Goal: Task Accomplishment & Management: Manage account settings

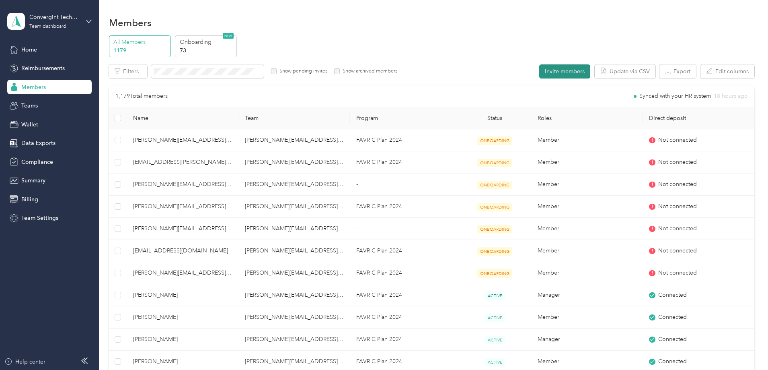
click at [539, 76] on button "Invite members" at bounding box center [564, 71] width 51 height 14
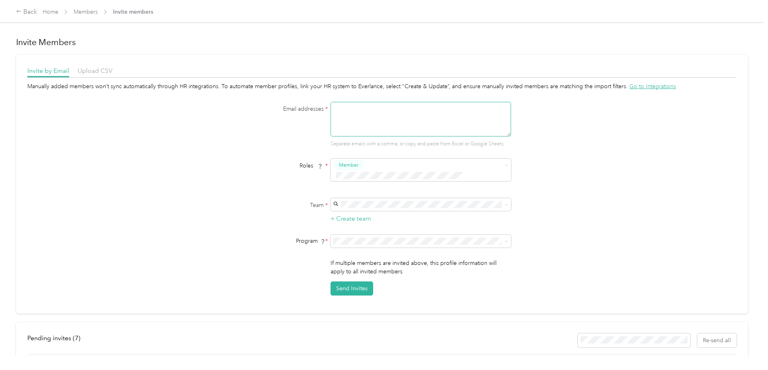
click at [349, 120] on textarea at bounding box center [421, 119] width 181 height 35
type textarea "[PERSON_NAME][EMAIL_ADDRESS][PERSON_NAME][DOMAIN_NAME]"
click at [352, 214] on span "[PERSON_NAME][EMAIL_ADDRESS][DOMAIN_NAME]" at bounding box center [405, 217] width 140 height 7
drag, startPoint x: 506, startPoint y: 239, endPoint x: 502, endPoint y: 240, distance: 4.2
click at [505, 239] on icon at bounding box center [507, 241] width 4 height 4
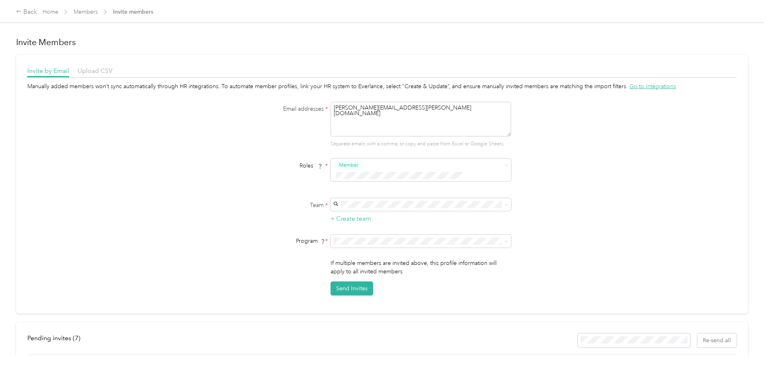
click at [364, 296] on li "FAVR C Plan 2024 (FAVR)" at bounding box center [419, 292] width 181 height 14
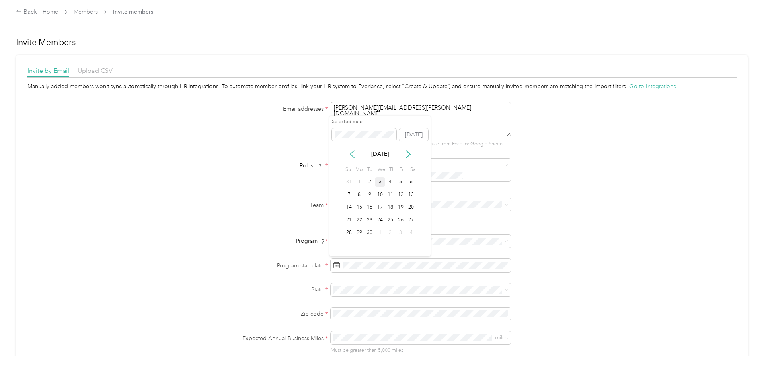
click at [353, 152] on icon at bounding box center [352, 154] width 8 height 8
click at [368, 181] on div "1" at bounding box center [370, 182] width 10 height 10
click at [355, 284] on span at bounding box center [421, 289] width 181 height 13
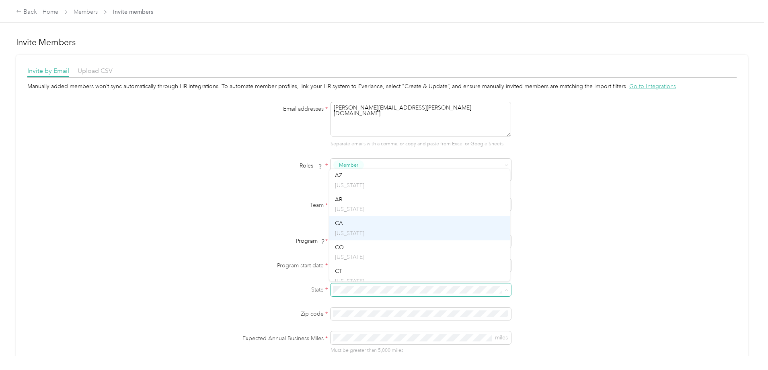
scroll to position [80, 0]
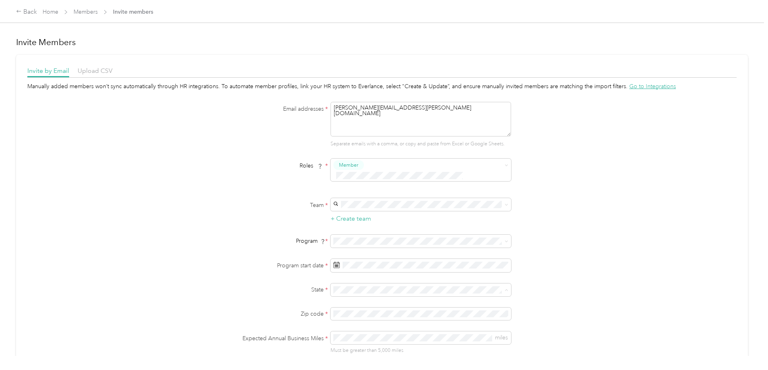
click at [349, 227] on li "CA [US_STATE]" at bounding box center [419, 220] width 181 height 24
click at [365, 329] on form "Email addresses * [PERSON_NAME][EMAIL_ADDRESS][PERSON_NAME][DOMAIN_NAME] Separa…" at bounding box center [382, 252] width 310 height 300
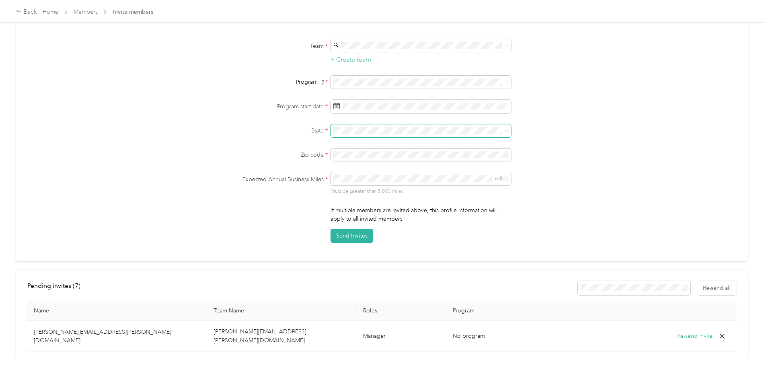
scroll to position [201, 0]
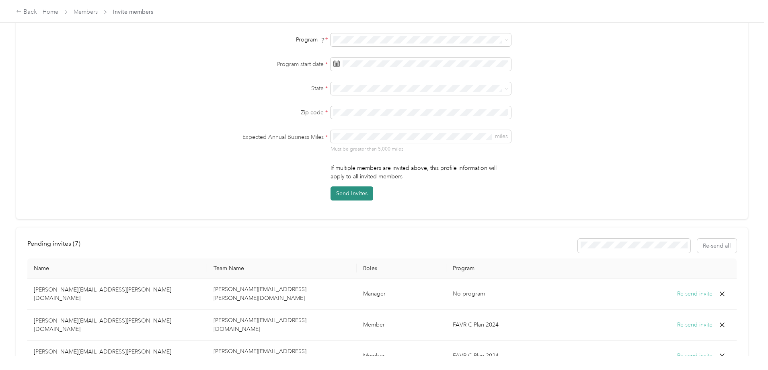
click at [356, 195] on button "Send Invites" at bounding box center [352, 193] width 43 height 14
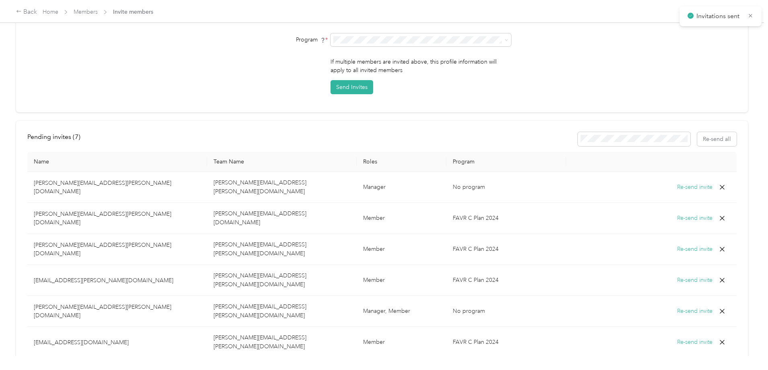
scroll to position [203, 0]
click at [98, 13] on link "Members" at bounding box center [86, 11] width 24 height 7
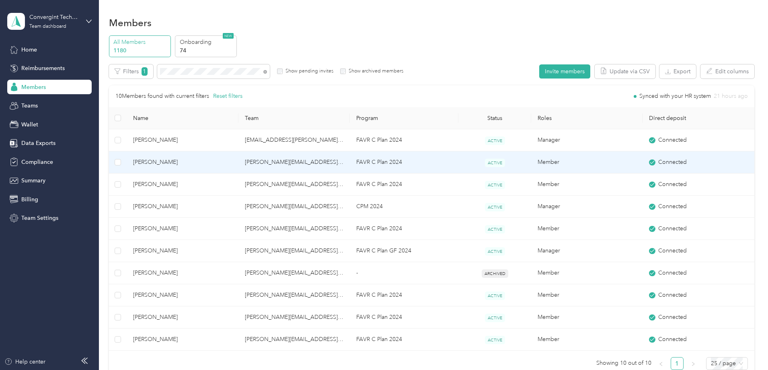
click at [305, 163] on td "[PERSON_NAME][EMAIL_ADDRESS][PERSON_NAME][DOMAIN_NAME]" at bounding box center [294, 162] width 111 height 22
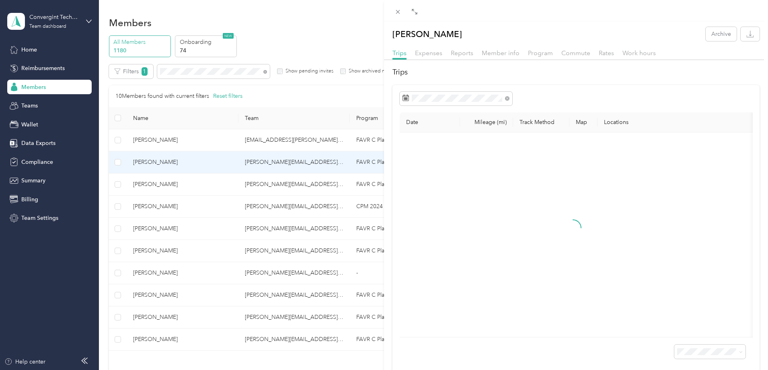
click at [512, 49] on div "Member info" at bounding box center [501, 53] width 38 height 10
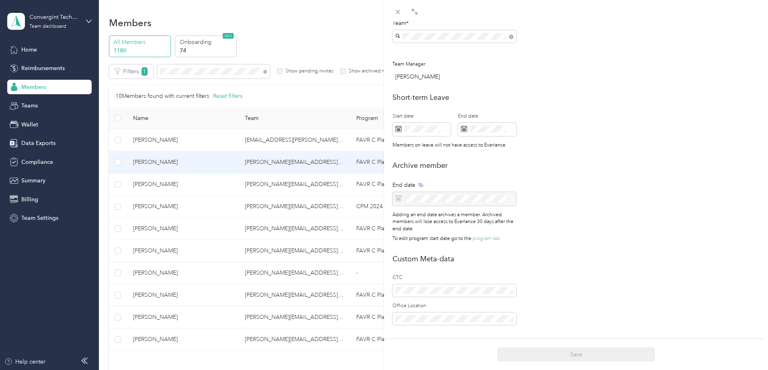
scroll to position [283, 0]
click at [400, 12] on icon at bounding box center [398, 11] width 7 height 7
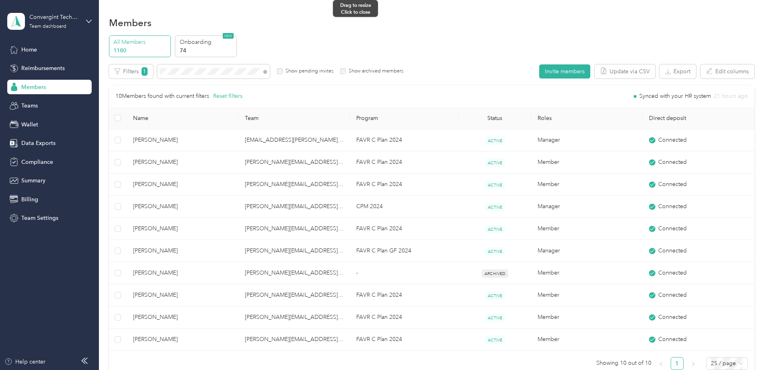
scroll to position [274, 0]
click at [267, 70] on icon at bounding box center [265, 72] width 4 height 4
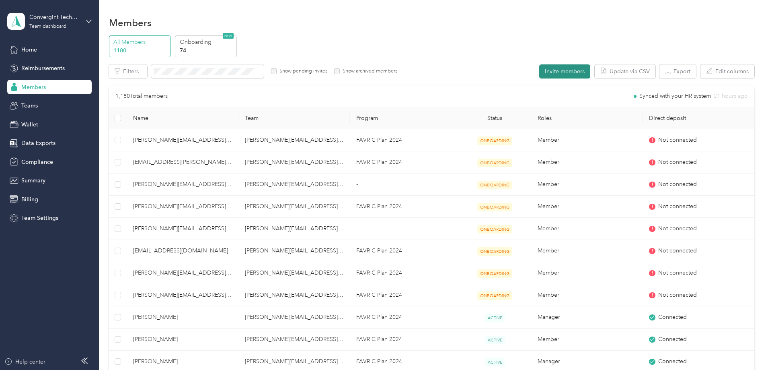
drag, startPoint x: 484, startPoint y: 59, endPoint x: 488, endPoint y: 74, distance: 15.6
click at [484, 60] on div "All Members 1180 Onboarding 74 NEW Edit role Edit team Edit program Export Sele…" at bounding box center [432, 375] width 646 height 680
click at [539, 74] on button "Invite members" at bounding box center [564, 71] width 51 height 14
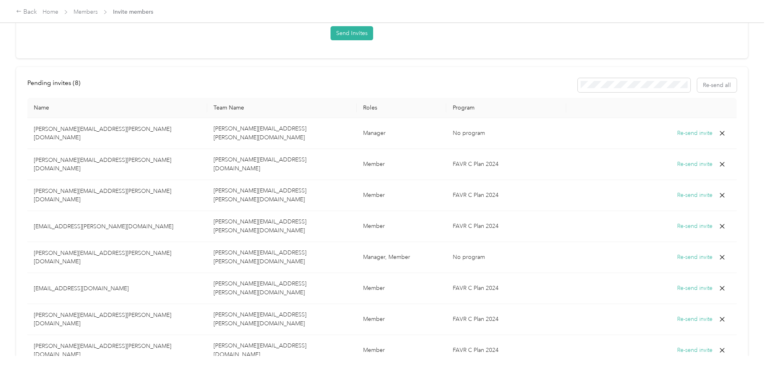
scroll to position [261, 0]
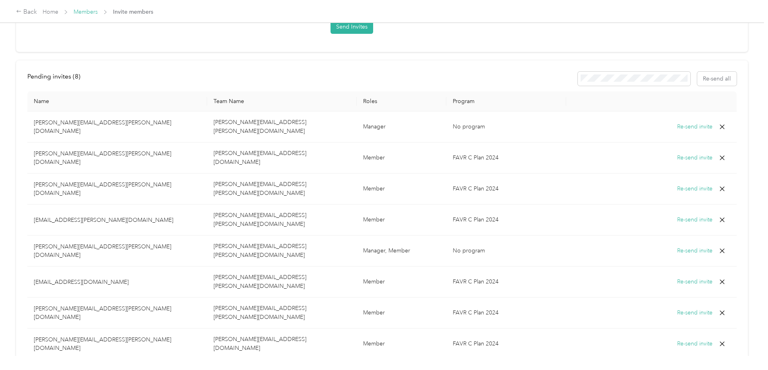
click at [98, 12] on link "Members" at bounding box center [86, 11] width 24 height 7
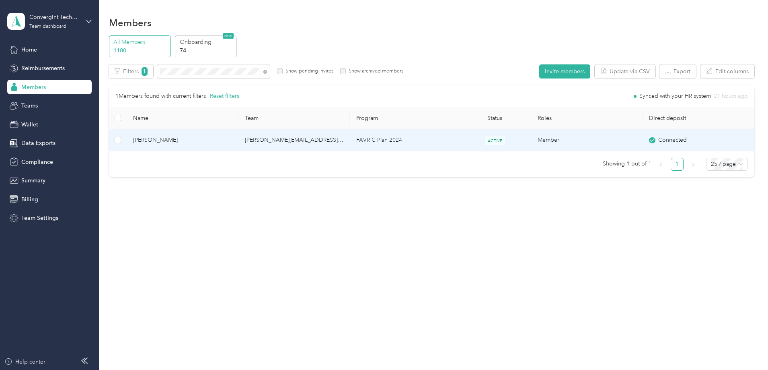
click at [346, 141] on td "[PERSON_NAME][EMAIL_ADDRESS][PERSON_NAME][DOMAIN_NAME]" at bounding box center [294, 140] width 111 height 22
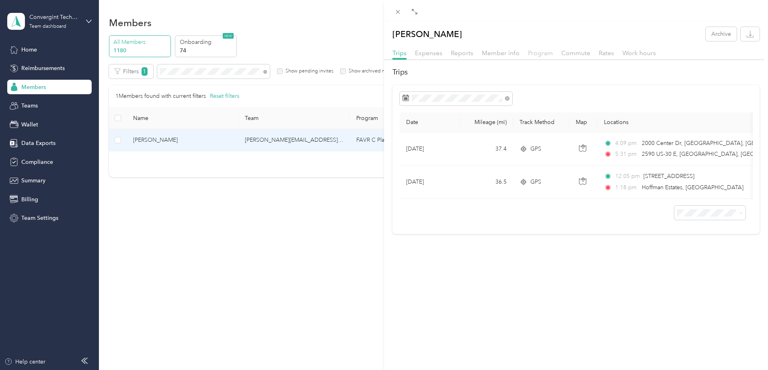
click at [536, 52] on span "Program" at bounding box center [540, 53] width 25 height 8
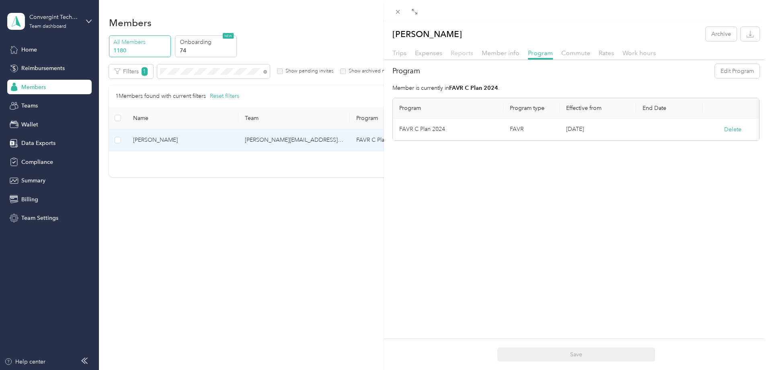
click at [466, 53] on span "Reports" at bounding box center [462, 53] width 23 height 8
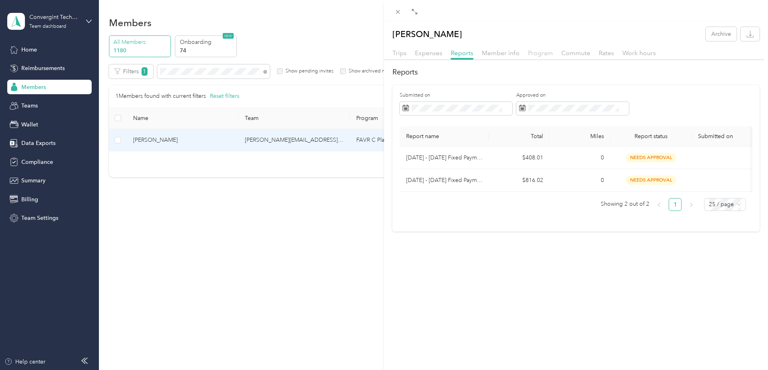
click at [541, 53] on span "Program" at bounding box center [540, 53] width 25 height 8
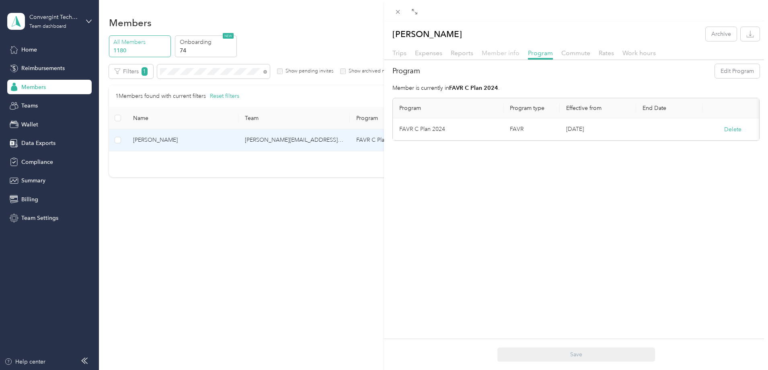
click at [490, 51] on span "Member info" at bounding box center [501, 53] width 38 height 8
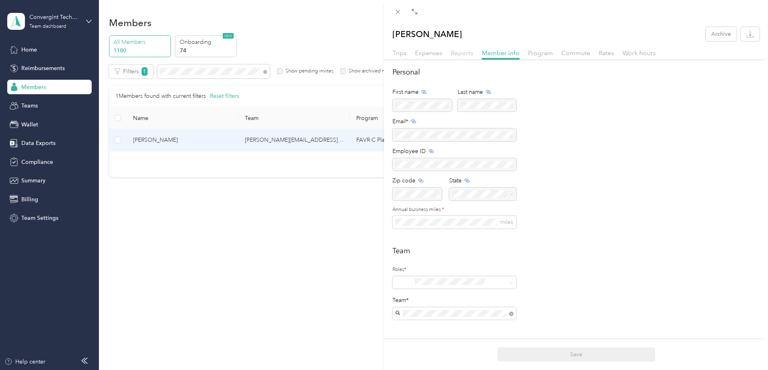
click at [461, 54] on span "Reports" at bounding box center [462, 53] width 23 height 8
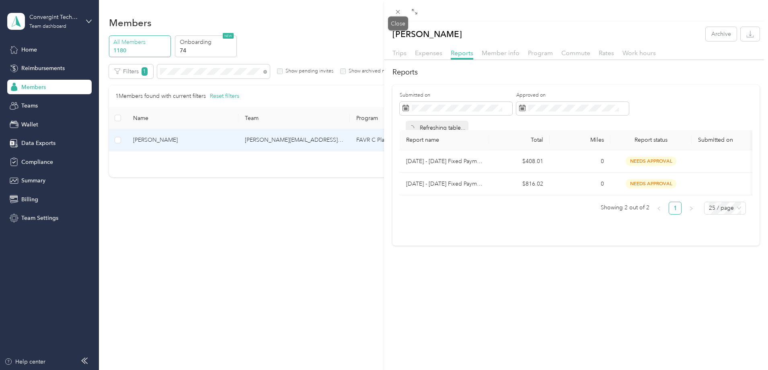
drag, startPoint x: 393, startPoint y: 10, endPoint x: 377, endPoint y: 36, distance: 30.1
click at [393, 11] on span at bounding box center [398, 11] width 11 height 11
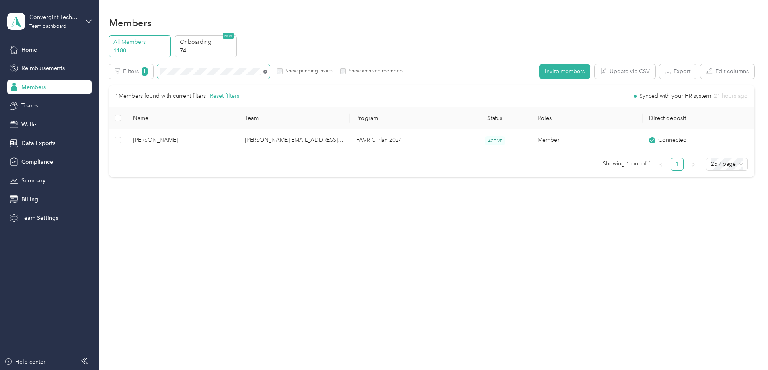
click at [267, 70] on icon at bounding box center [265, 72] width 4 height 4
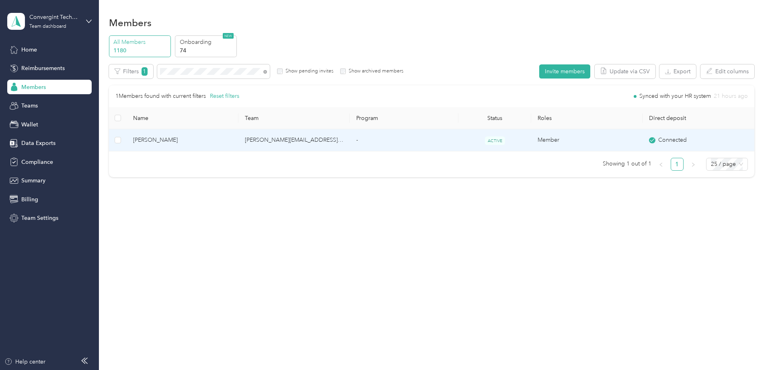
click at [331, 142] on td "[PERSON_NAME][EMAIL_ADDRESS][PERSON_NAME][DOMAIN_NAME]" at bounding box center [294, 140] width 111 height 22
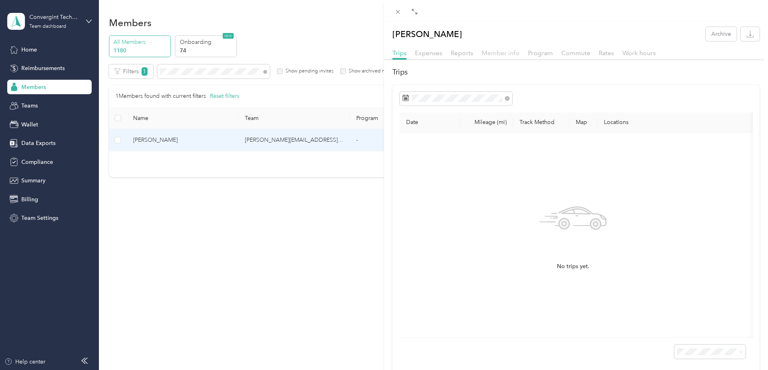
click at [495, 53] on span "Member info" at bounding box center [501, 53] width 38 height 8
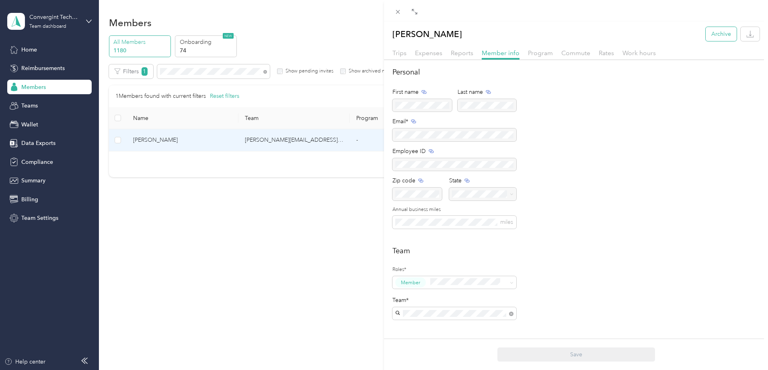
click at [716, 33] on button "Archive" at bounding box center [721, 34] width 31 height 14
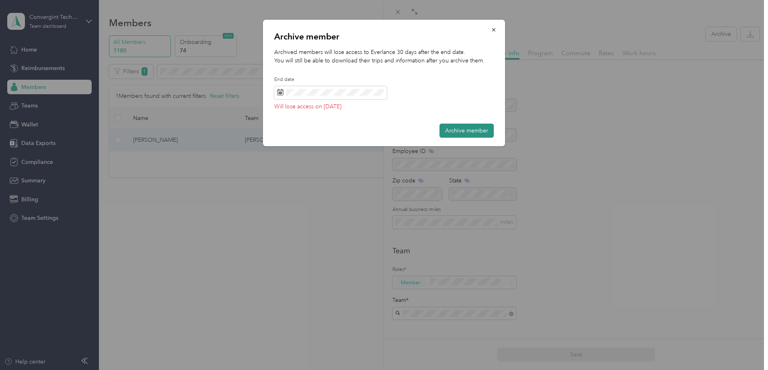
click at [466, 130] on button "Archive member" at bounding box center [467, 130] width 54 height 14
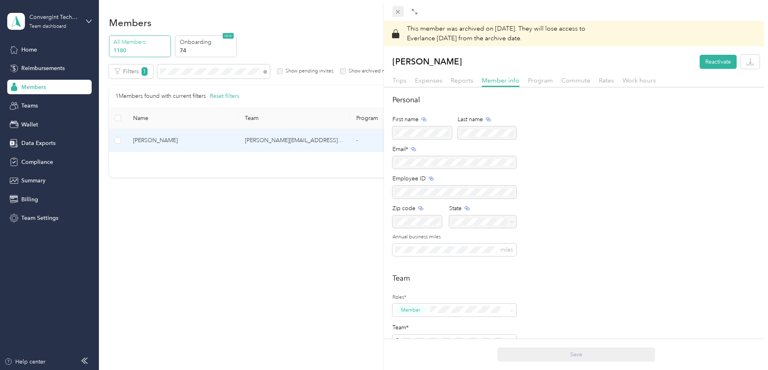
drag, startPoint x: 400, startPoint y: 14, endPoint x: 398, endPoint y: 31, distance: 16.6
click at [400, 14] on icon at bounding box center [398, 11] width 7 height 7
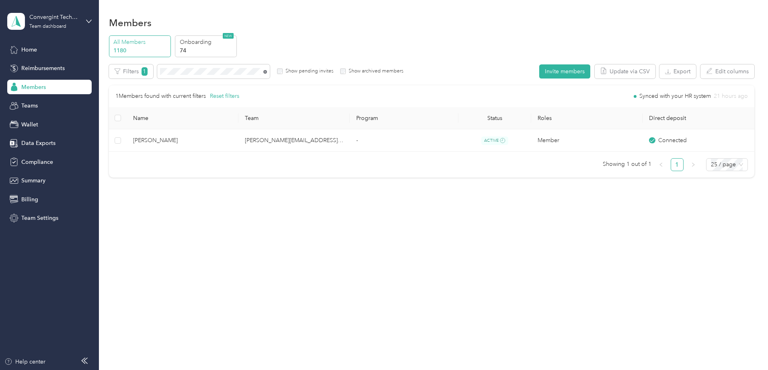
click at [267, 72] on icon at bounding box center [265, 72] width 4 height 4
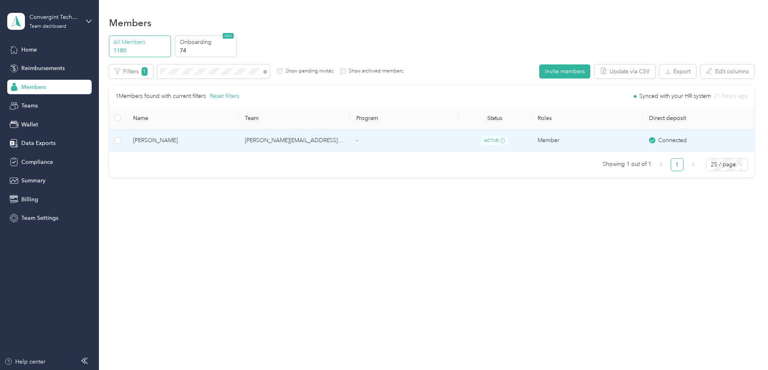
click at [289, 140] on td "[PERSON_NAME][EMAIL_ADDRESS][PERSON_NAME][DOMAIN_NAME]" at bounding box center [294, 140] width 111 height 23
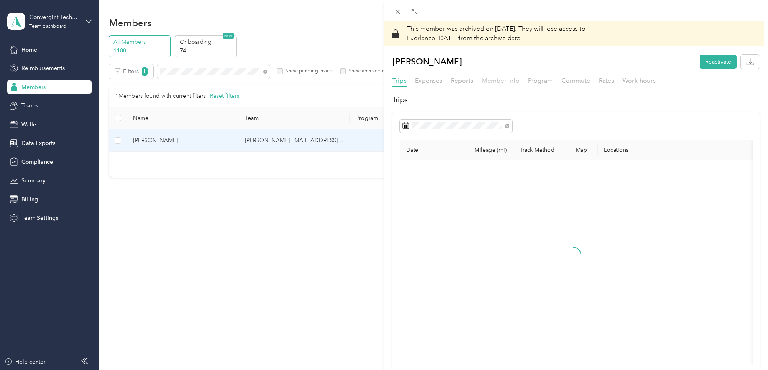
click at [492, 83] on span "Member info" at bounding box center [501, 80] width 38 height 8
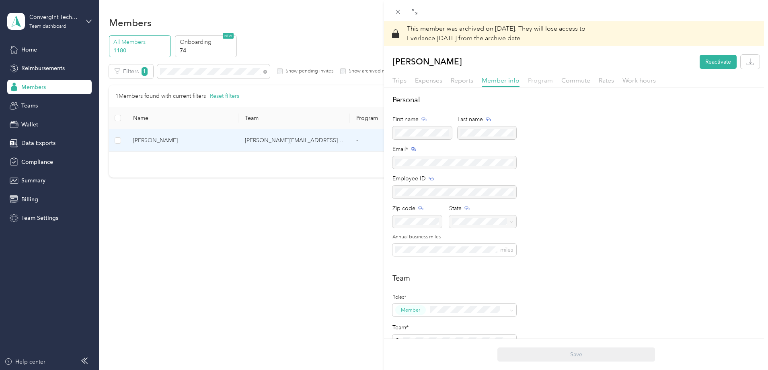
click at [535, 81] on span "Program" at bounding box center [540, 80] width 25 height 8
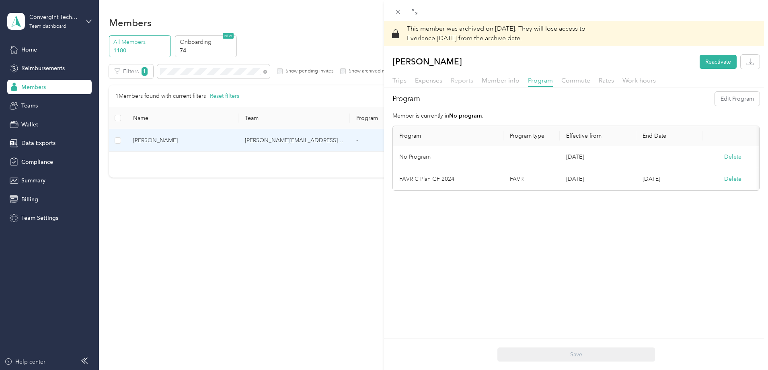
click at [458, 79] on span "Reports" at bounding box center [462, 80] width 23 height 8
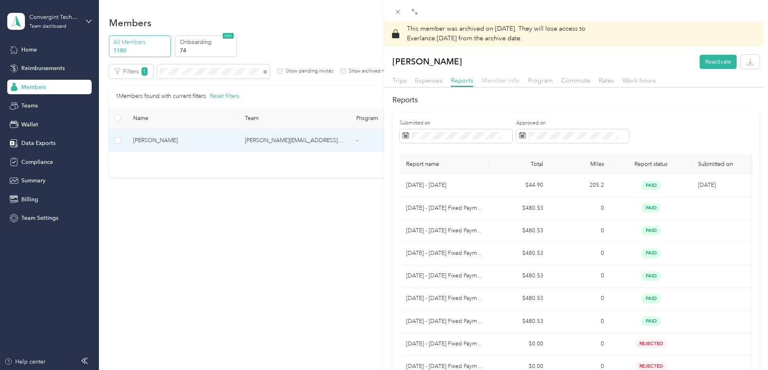
click at [505, 77] on span "Member info" at bounding box center [501, 80] width 38 height 8
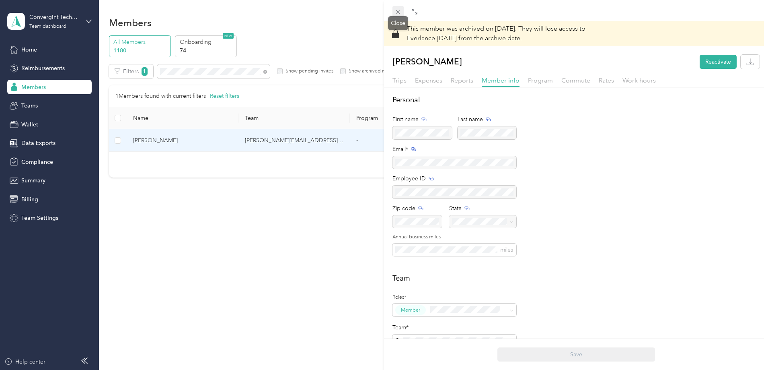
click at [395, 11] on icon at bounding box center [398, 11] width 7 height 7
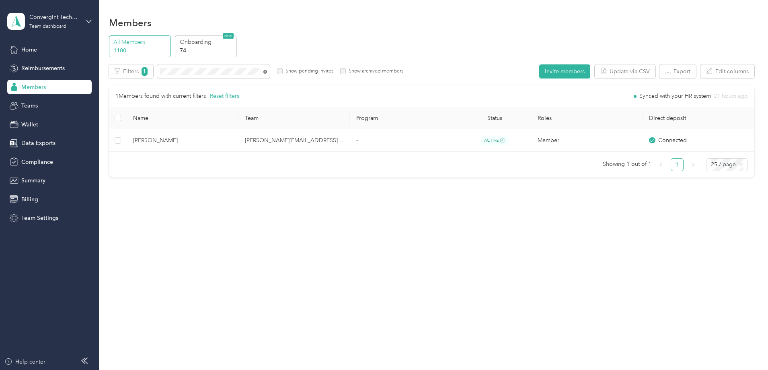
click at [267, 72] on icon at bounding box center [265, 72] width 4 height 4
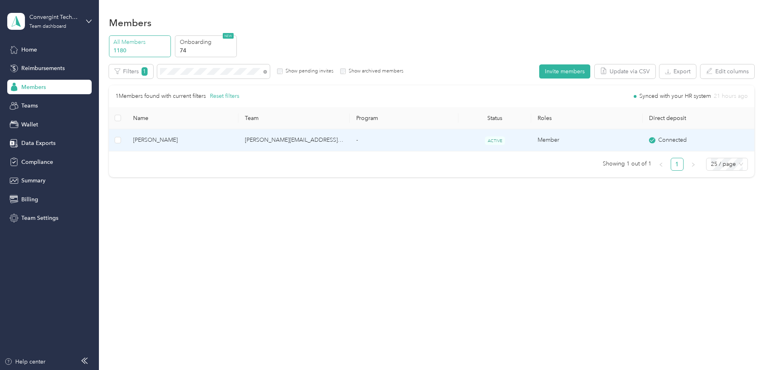
click at [350, 146] on td "[PERSON_NAME][EMAIL_ADDRESS][PERSON_NAME][DOMAIN_NAME]" at bounding box center [294, 140] width 111 height 22
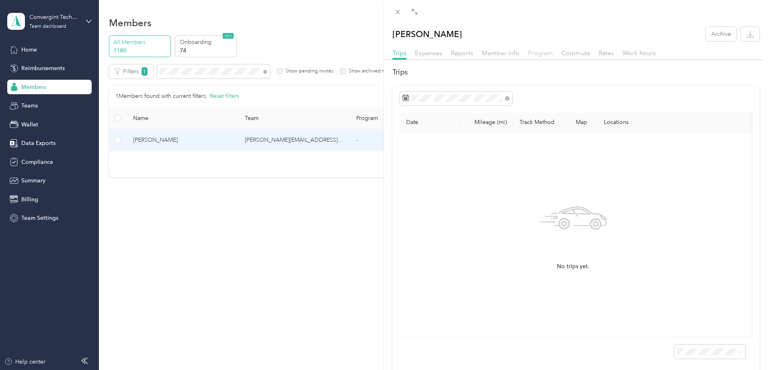
click at [537, 52] on span "Program" at bounding box center [540, 53] width 25 height 8
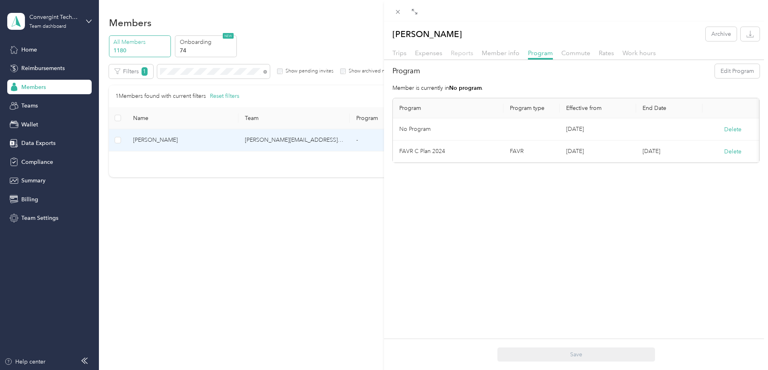
click at [455, 54] on span "Reports" at bounding box center [462, 53] width 23 height 8
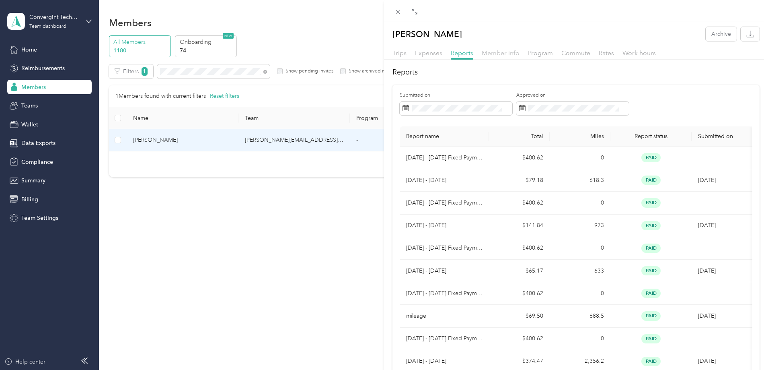
click at [506, 53] on span "Member info" at bounding box center [501, 53] width 38 height 8
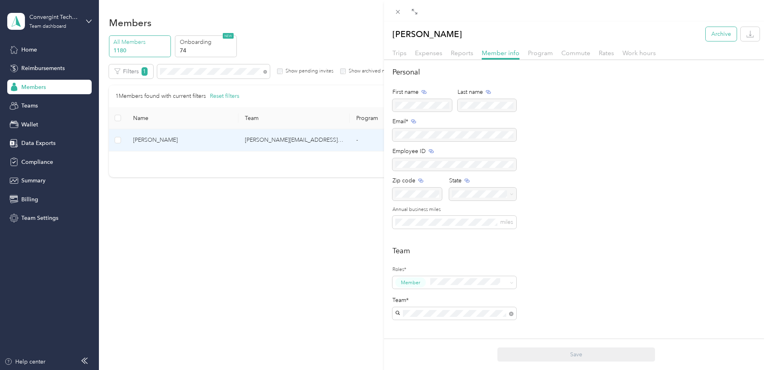
click at [719, 34] on button "Archive" at bounding box center [721, 34] width 31 height 14
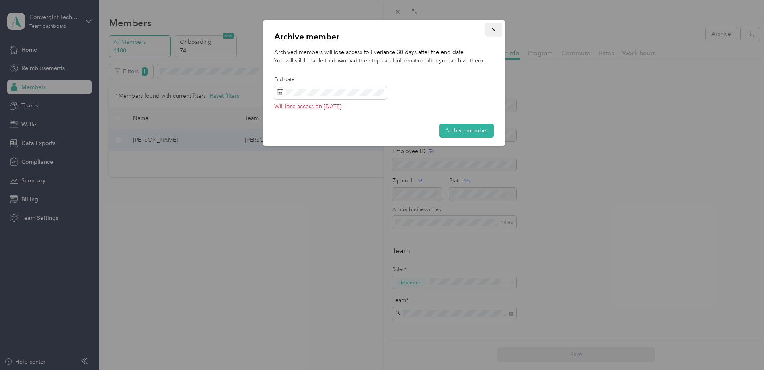
click at [492, 29] on icon "button" at bounding box center [494, 30] width 6 height 6
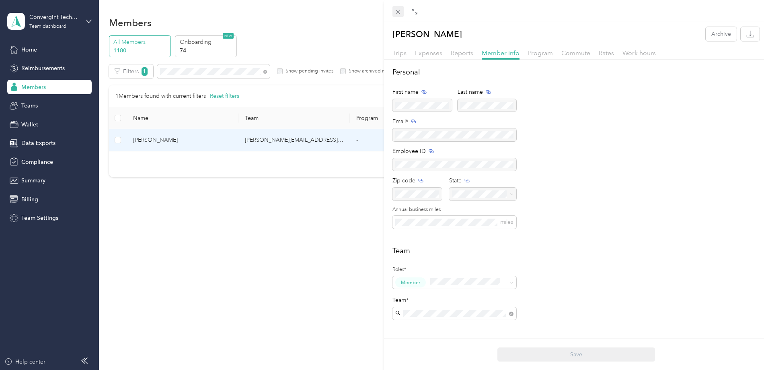
click at [399, 12] on icon at bounding box center [398, 11] width 7 height 7
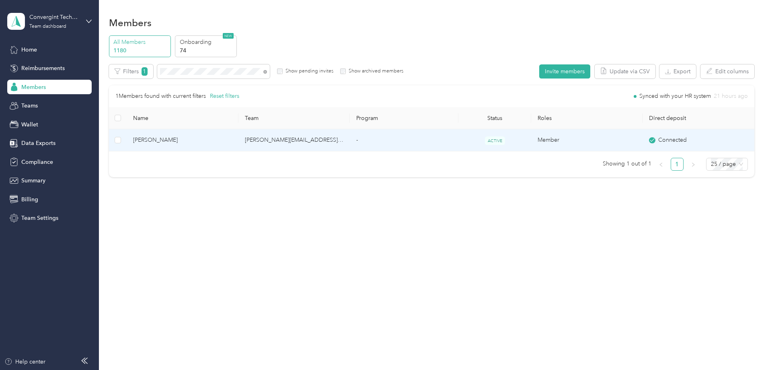
click at [346, 139] on td "[PERSON_NAME][EMAIL_ADDRESS][PERSON_NAME][DOMAIN_NAME]" at bounding box center [294, 140] width 111 height 22
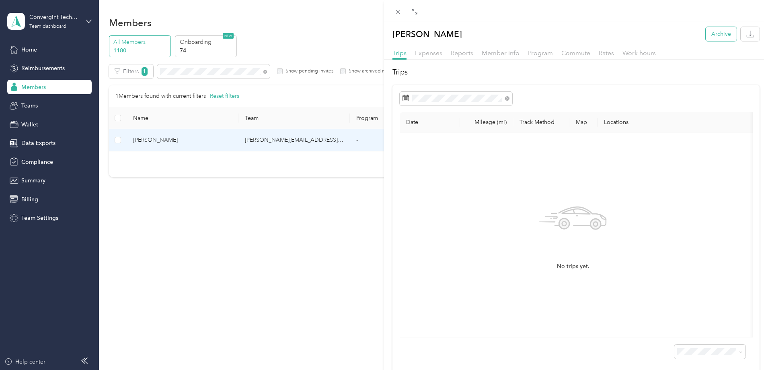
click at [710, 35] on button "Archive" at bounding box center [721, 34] width 31 height 14
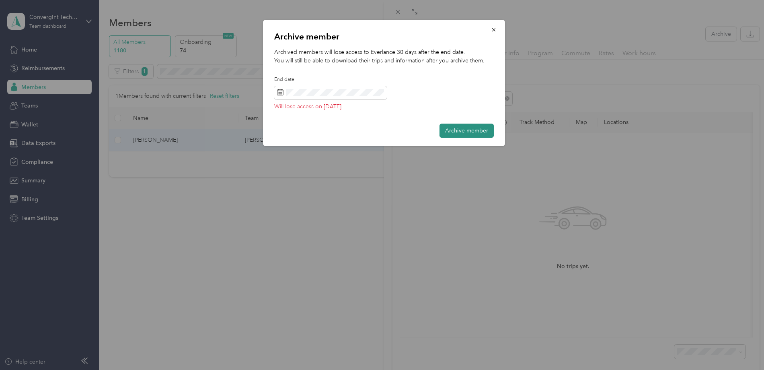
click at [450, 131] on button "Archive member" at bounding box center [467, 130] width 54 height 14
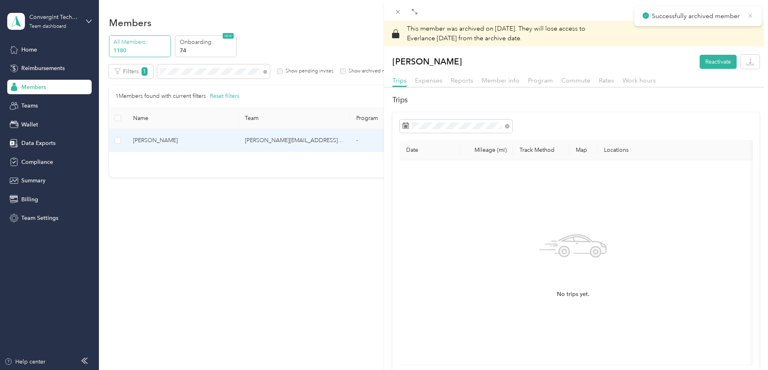
click at [748, 14] on span "Successfully archived member" at bounding box center [698, 16] width 111 height 10
click at [397, 11] on icon at bounding box center [398, 11] width 7 height 7
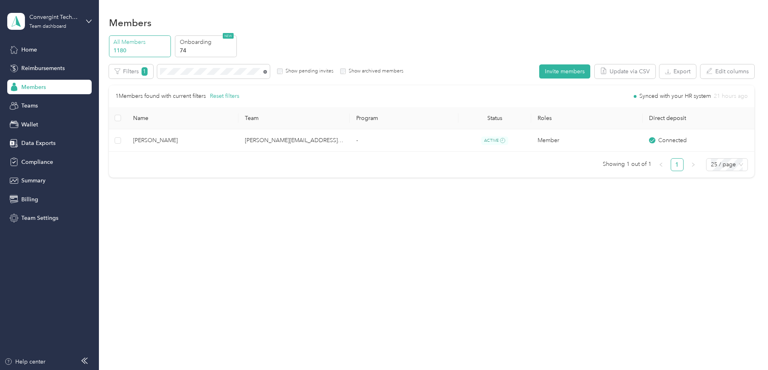
click at [267, 71] on icon at bounding box center [265, 72] width 4 height 4
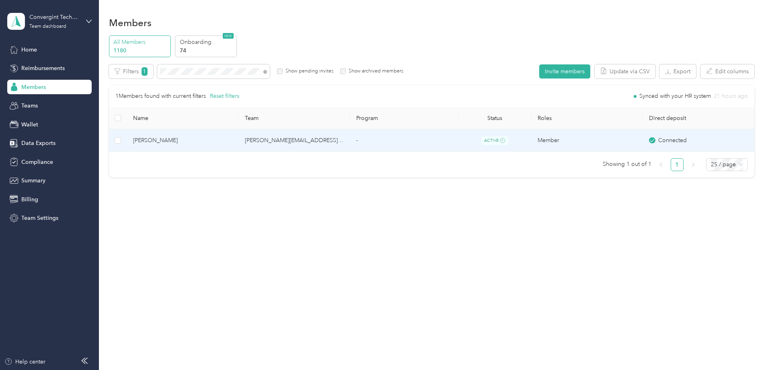
click at [313, 139] on td "[PERSON_NAME][EMAIL_ADDRESS][PERSON_NAME][DOMAIN_NAME]" at bounding box center [294, 140] width 111 height 23
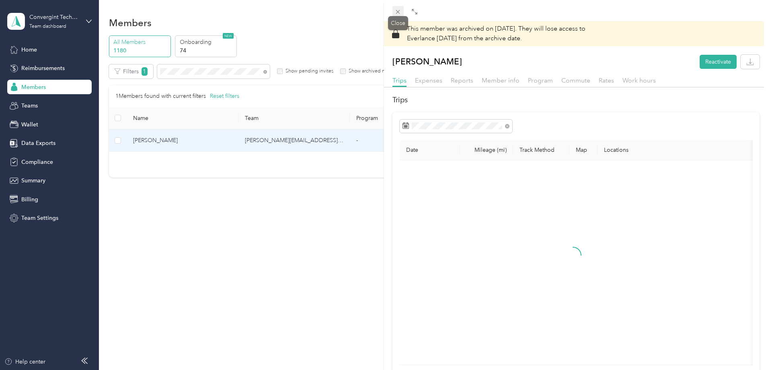
click at [399, 13] on icon at bounding box center [398, 12] width 4 height 4
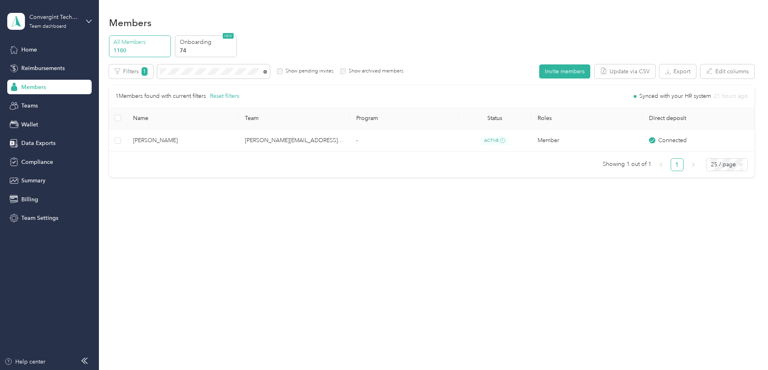
click at [267, 71] on icon at bounding box center [265, 72] width 4 height 4
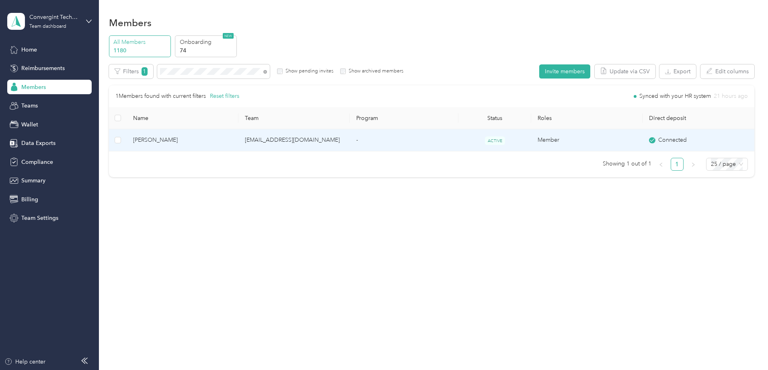
click at [485, 140] on span "ACTIVE" at bounding box center [495, 140] width 20 height 8
click at [348, 137] on td "[EMAIL_ADDRESS][DOMAIN_NAME]" at bounding box center [294, 140] width 111 height 22
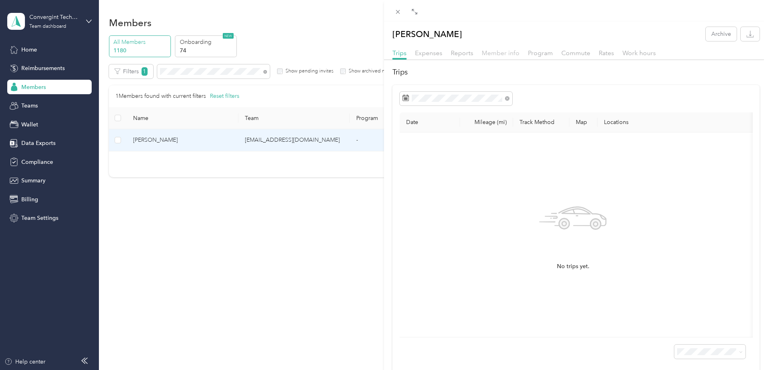
click at [490, 54] on span "Member info" at bounding box center [501, 53] width 38 height 8
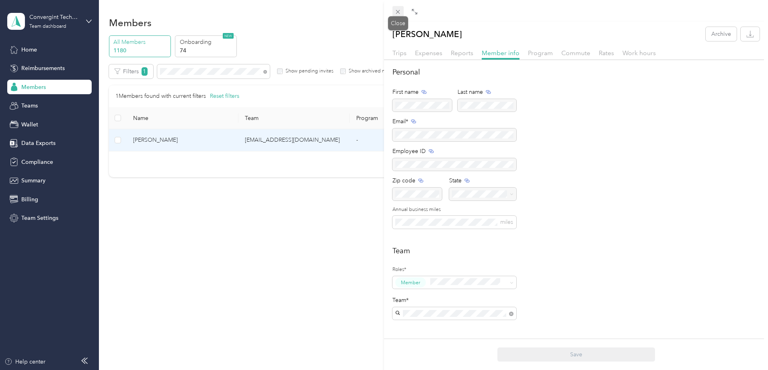
click at [399, 10] on icon at bounding box center [398, 11] width 7 height 7
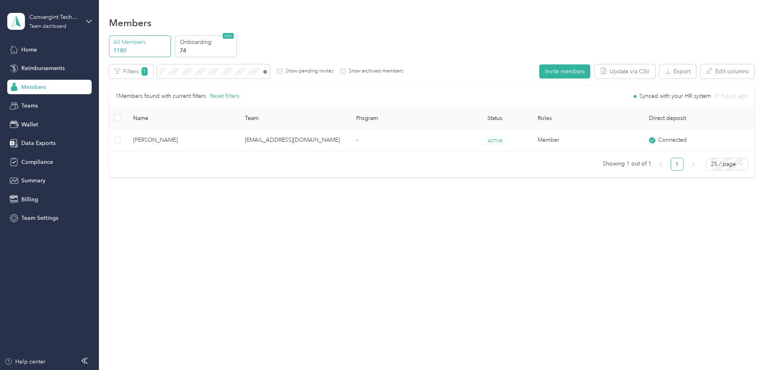
click at [267, 73] on icon at bounding box center [265, 72] width 4 height 4
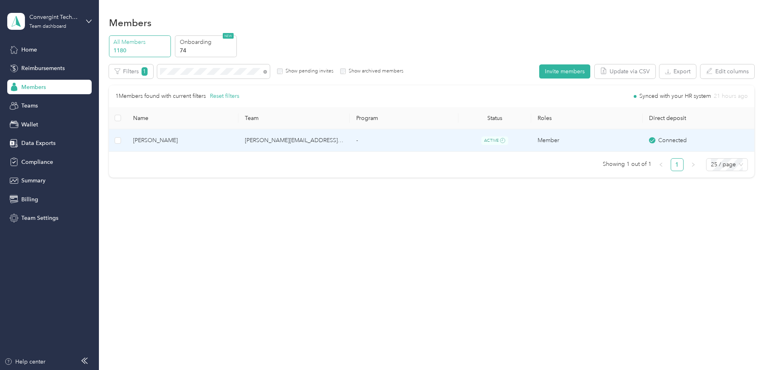
click at [344, 141] on td "[PERSON_NAME][EMAIL_ADDRESS][PERSON_NAME][DOMAIN_NAME]" at bounding box center [294, 140] width 111 height 23
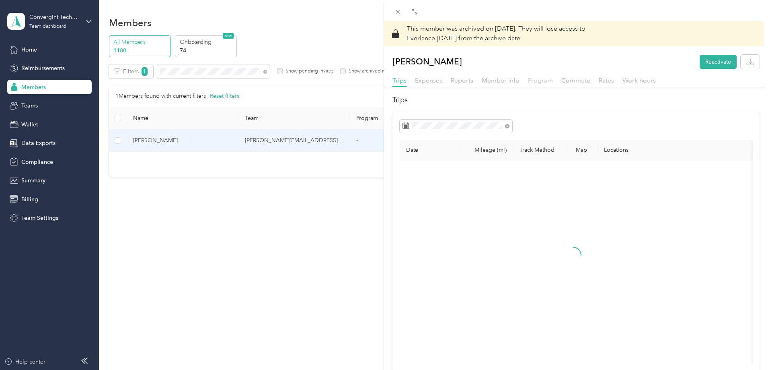
click at [534, 82] on span "Program" at bounding box center [540, 80] width 25 height 8
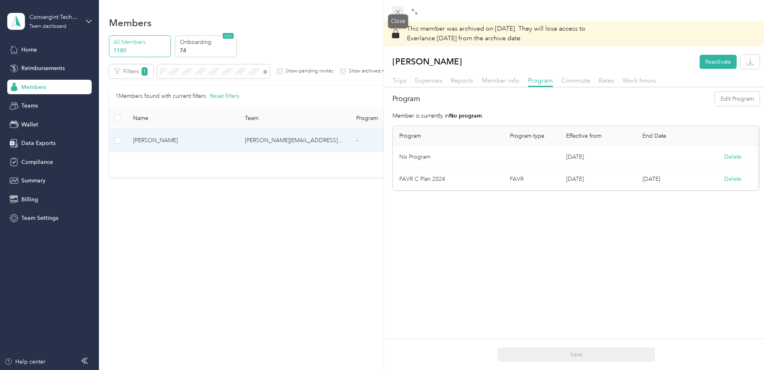
click at [399, 11] on icon at bounding box center [398, 12] width 4 height 4
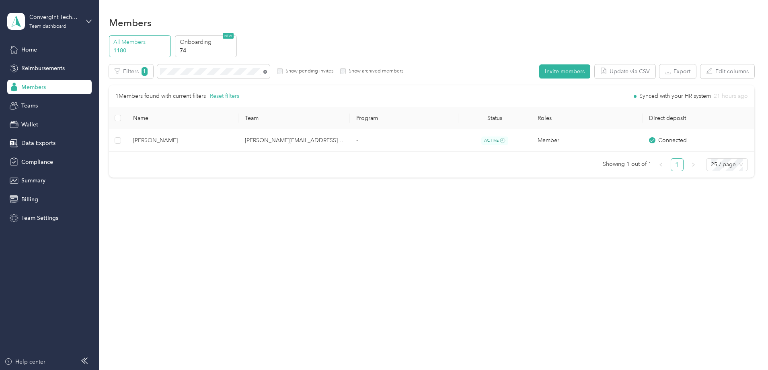
click at [267, 70] on icon at bounding box center [265, 72] width 4 height 4
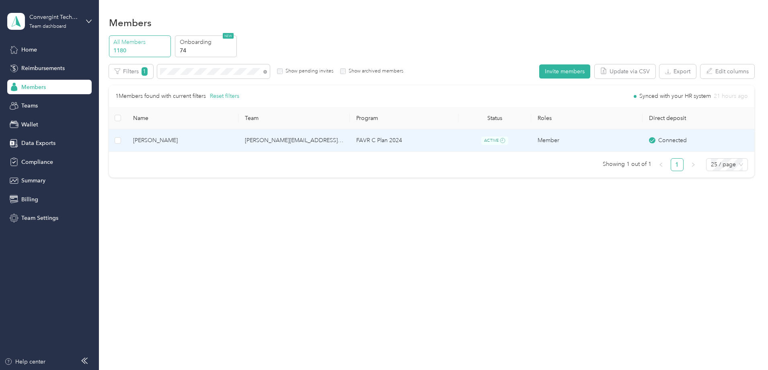
click at [393, 136] on td "FAVR C Plan 2024" at bounding box center [404, 140] width 109 height 23
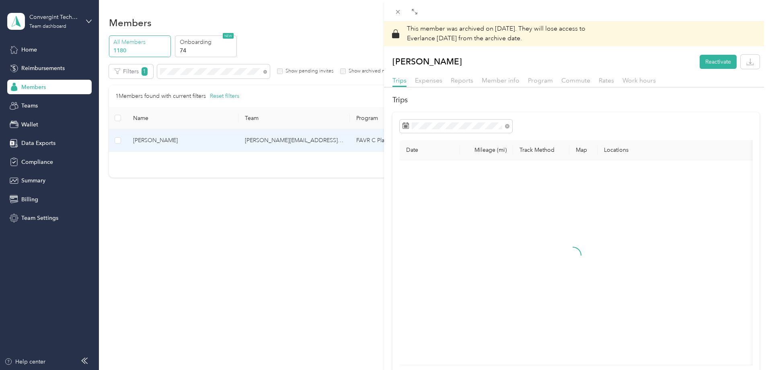
click at [482, 80] on div "Member info" at bounding box center [501, 81] width 38 height 10
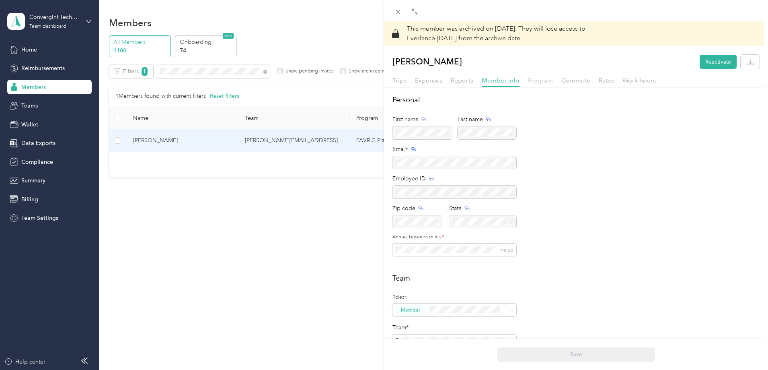
click at [539, 82] on span "Program" at bounding box center [540, 80] width 25 height 8
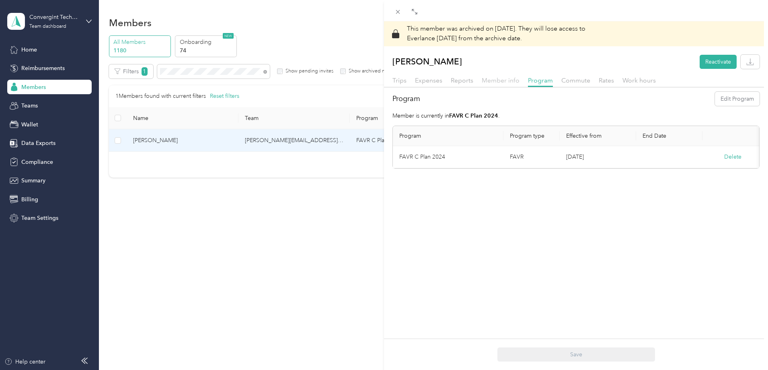
click at [499, 80] on span "Member info" at bounding box center [501, 80] width 38 height 8
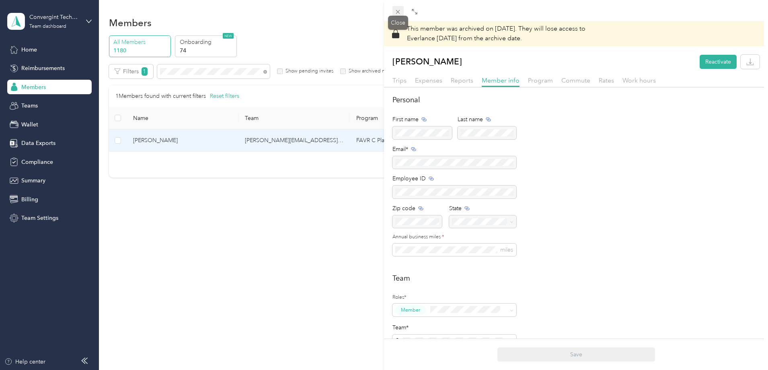
click at [397, 13] on icon at bounding box center [398, 12] width 4 height 4
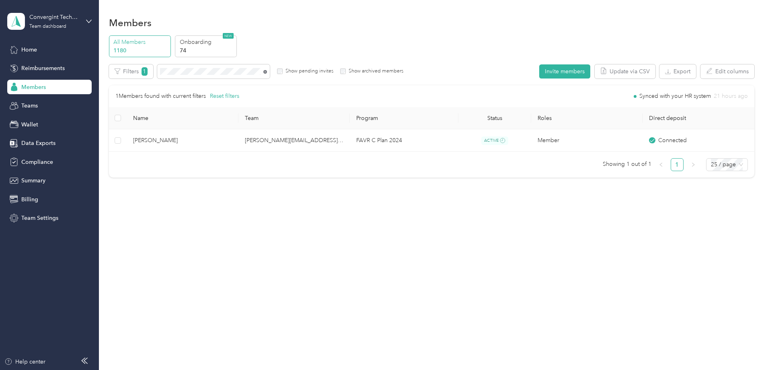
click at [267, 72] on icon at bounding box center [265, 72] width 4 height 4
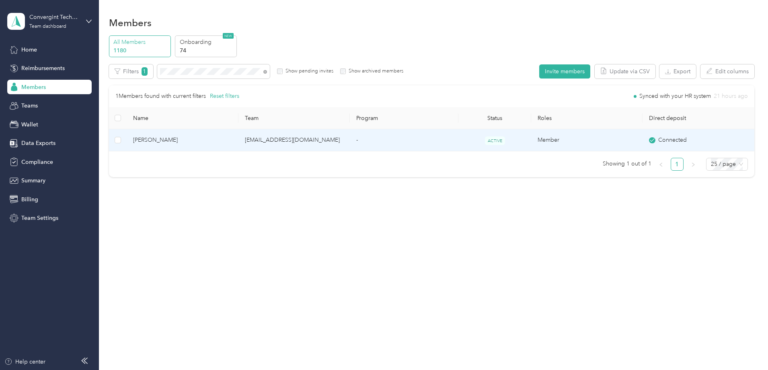
click at [506, 138] on td "ACTIVE" at bounding box center [495, 140] width 72 height 22
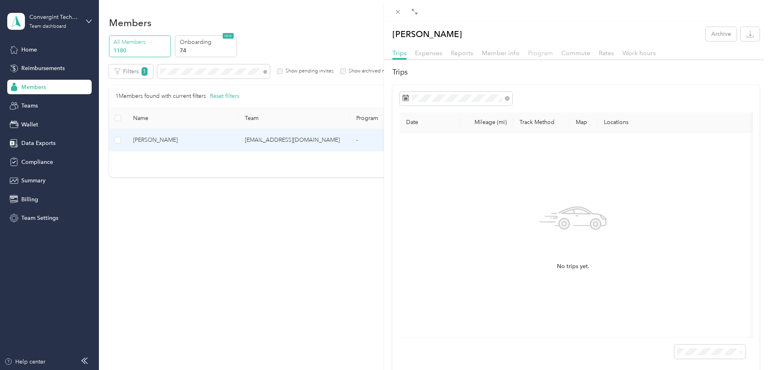
click at [531, 56] on div "Program" at bounding box center [540, 53] width 25 height 10
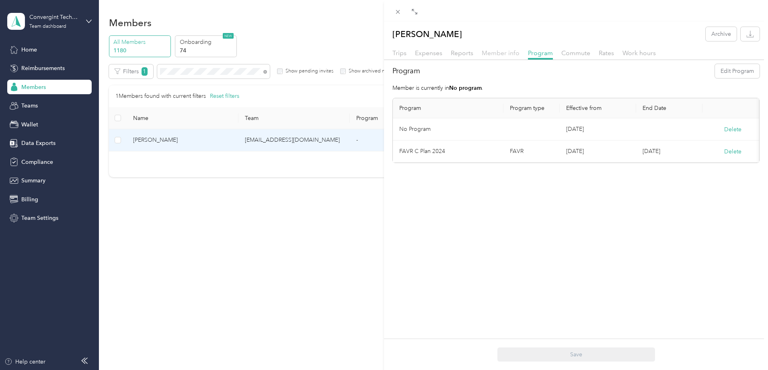
click at [487, 54] on span "Member info" at bounding box center [501, 53] width 38 height 8
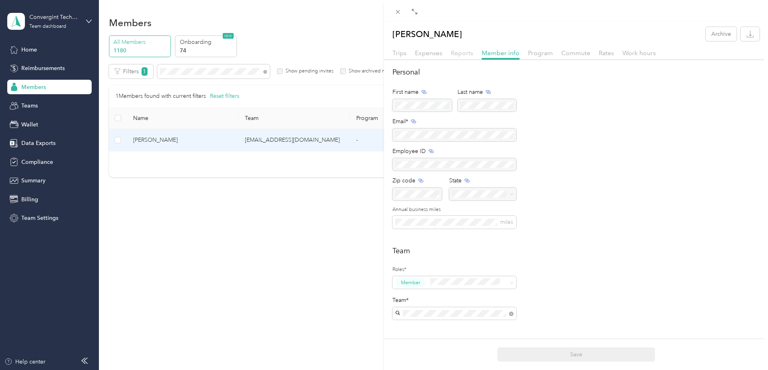
click at [462, 52] on span "Reports" at bounding box center [462, 53] width 23 height 8
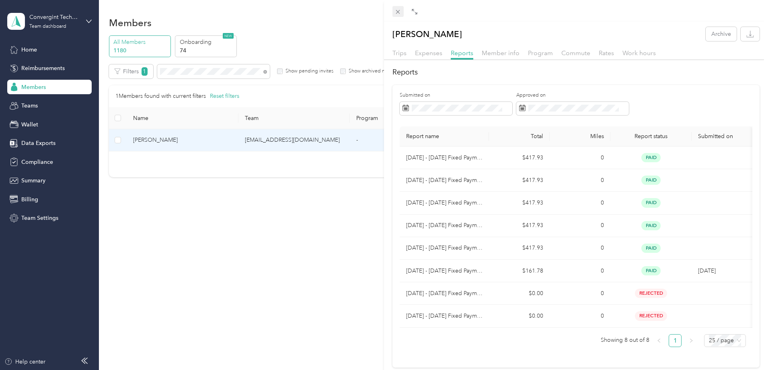
click at [399, 12] on icon at bounding box center [398, 11] width 7 height 7
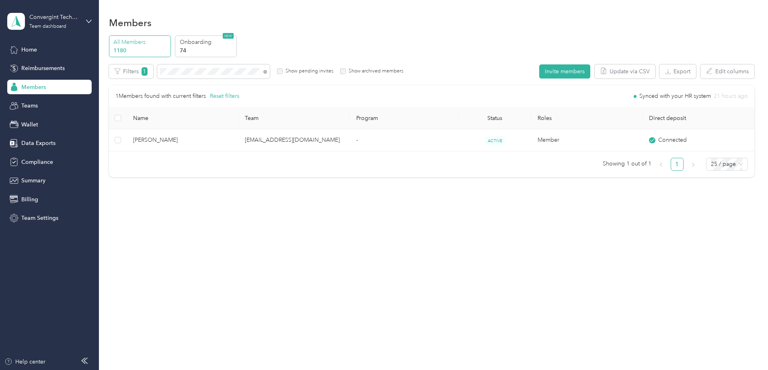
drag, startPoint x: 320, startPoint y: 73, endPoint x: 313, endPoint y: 74, distance: 7.7
click at [267, 73] on icon at bounding box center [265, 72] width 4 height 4
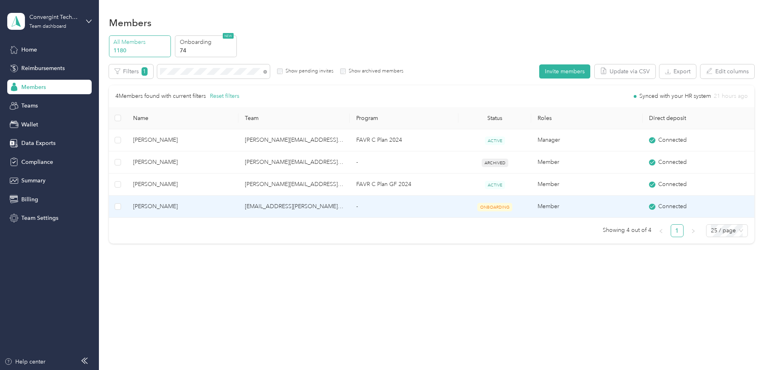
click at [310, 208] on td "[EMAIL_ADDRESS][PERSON_NAME][DOMAIN_NAME]" at bounding box center [294, 206] width 111 height 22
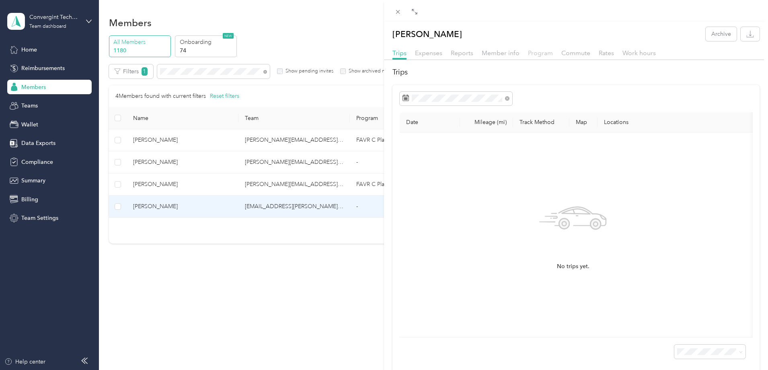
click at [536, 52] on span "Program" at bounding box center [540, 53] width 25 height 8
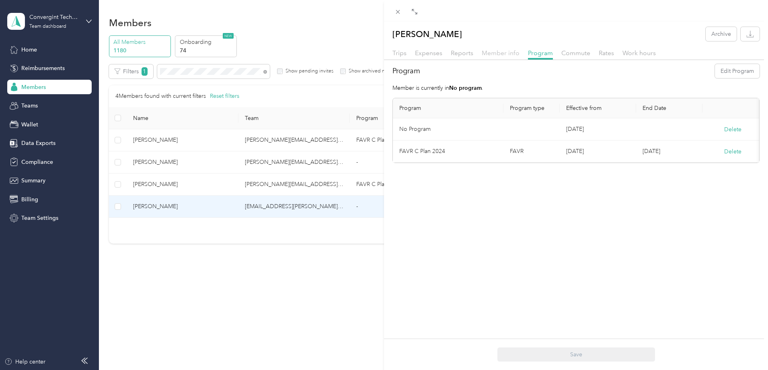
click at [486, 53] on span "Member info" at bounding box center [501, 53] width 38 height 8
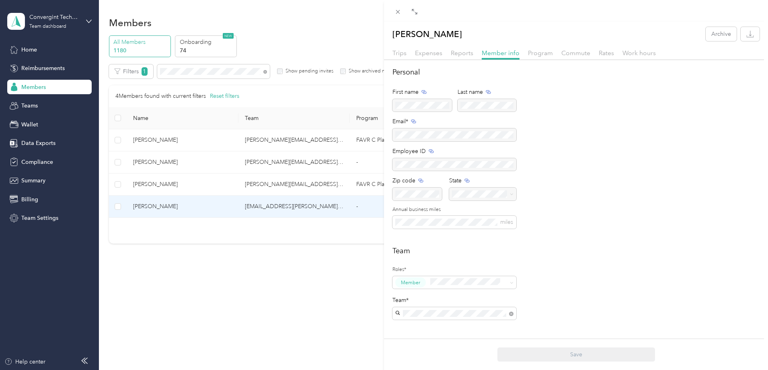
click at [447, 52] on div "Trips Expenses Reports Member info Program Commute Rates Work hours" at bounding box center [576, 54] width 384 height 12
click at [455, 56] on span "Reports" at bounding box center [462, 53] width 23 height 8
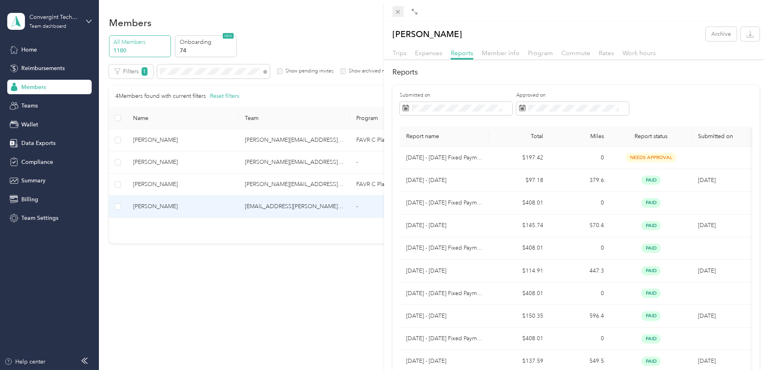
click at [399, 8] on span at bounding box center [398, 11] width 11 height 11
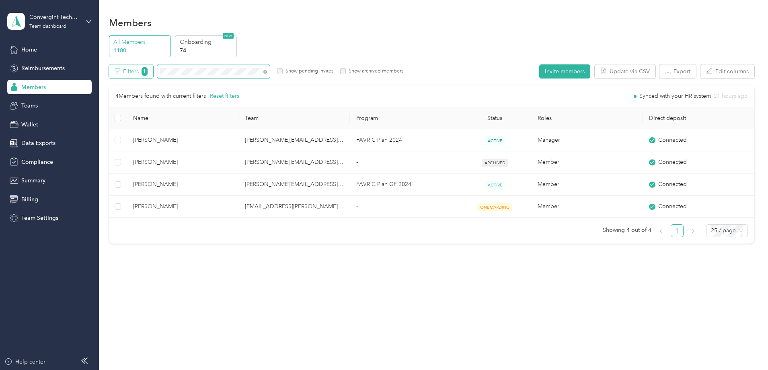
click at [194, 71] on div "Filters 1 Show pending invites Show archived members" at bounding box center [256, 71] width 295 height 14
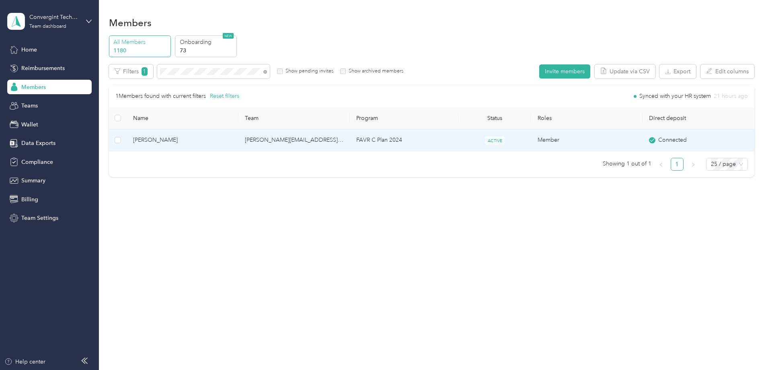
click at [302, 142] on td "[PERSON_NAME][EMAIL_ADDRESS][PERSON_NAME][DOMAIN_NAME]" at bounding box center [294, 140] width 111 height 22
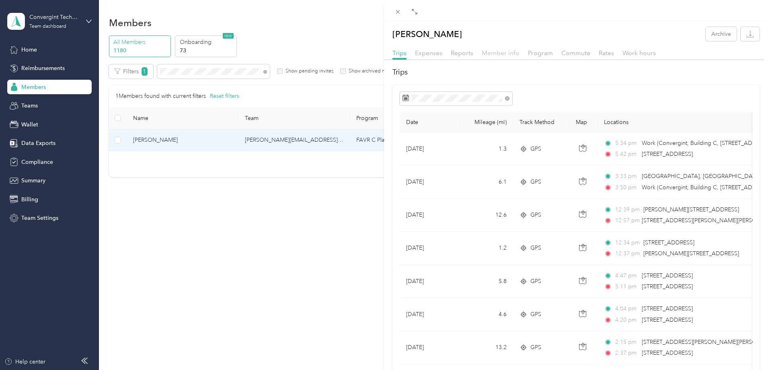
click at [491, 53] on span "Member info" at bounding box center [501, 53] width 38 height 8
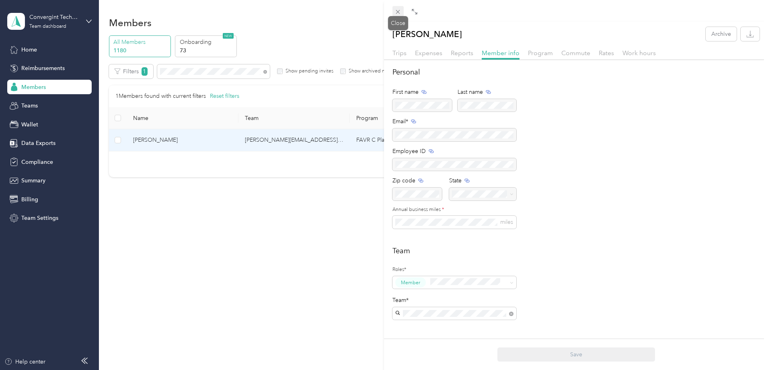
click at [397, 12] on icon at bounding box center [398, 11] width 7 height 7
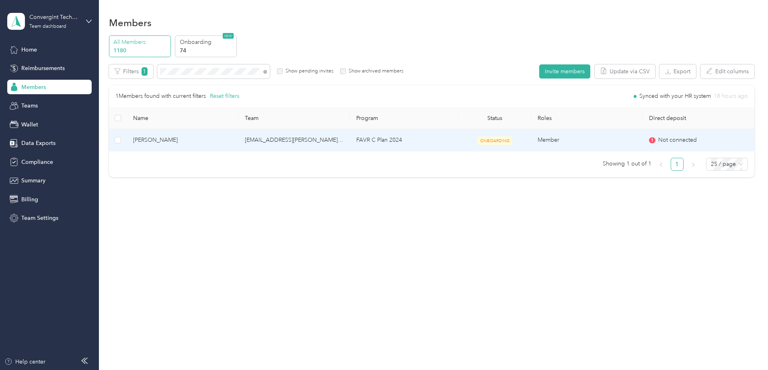
click at [424, 142] on td "FAVR C Plan 2024" at bounding box center [404, 140] width 109 height 22
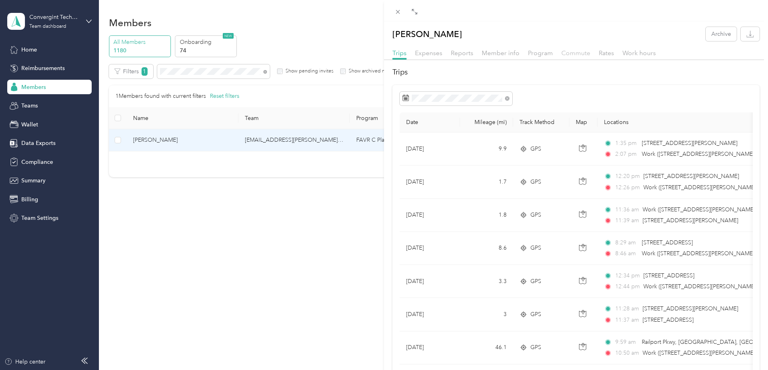
click at [570, 53] on span "Commute" at bounding box center [576, 53] width 29 height 8
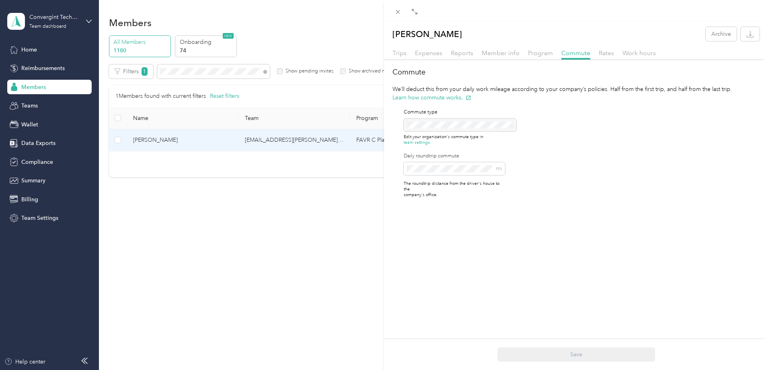
drag, startPoint x: 398, startPoint y: 8, endPoint x: 395, endPoint y: 14, distance: 6.5
click at [398, 8] on span at bounding box center [398, 11] width 11 height 11
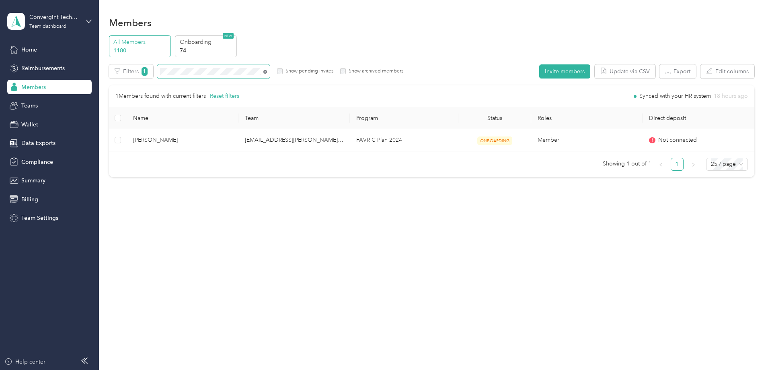
click at [267, 72] on icon at bounding box center [265, 72] width 4 height 4
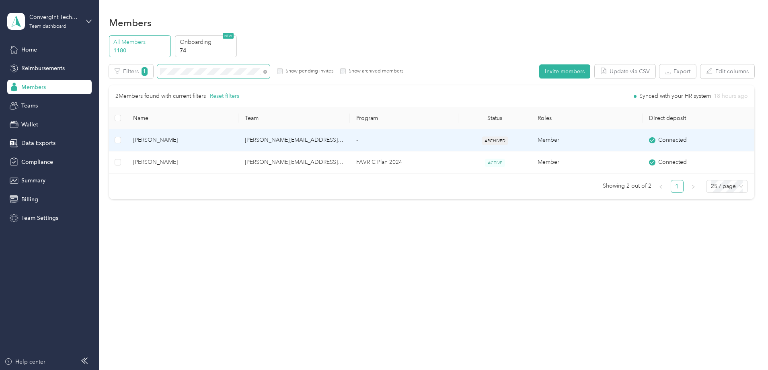
click at [310, 142] on td "[PERSON_NAME][EMAIL_ADDRESS][PERSON_NAME][DOMAIN_NAME]" at bounding box center [294, 140] width 111 height 22
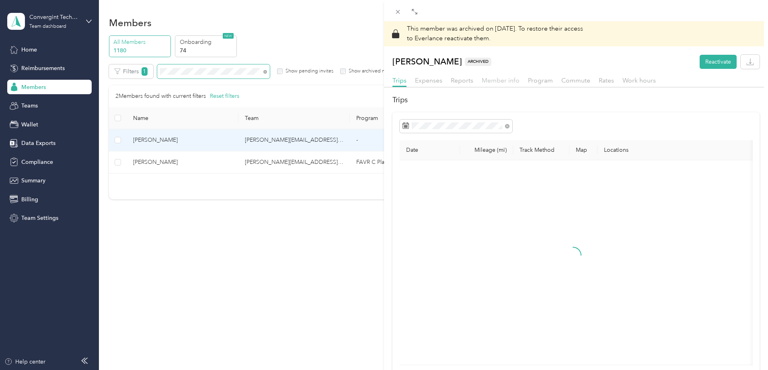
click at [494, 80] on span "Member info" at bounding box center [501, 80] width 38 height 8
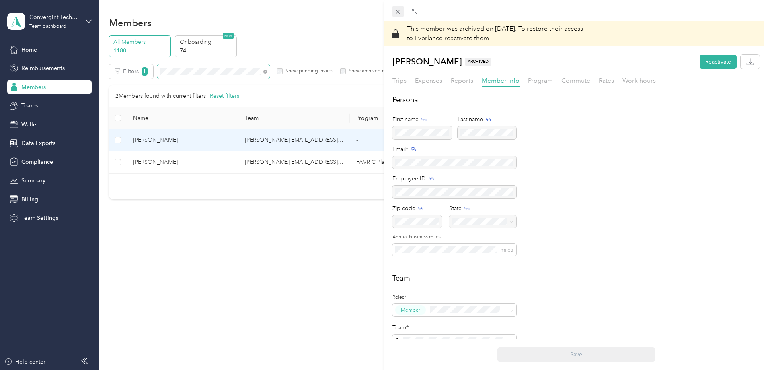
click at [399, 10] on icon at bounding box center [398, 11] width 7 height 7
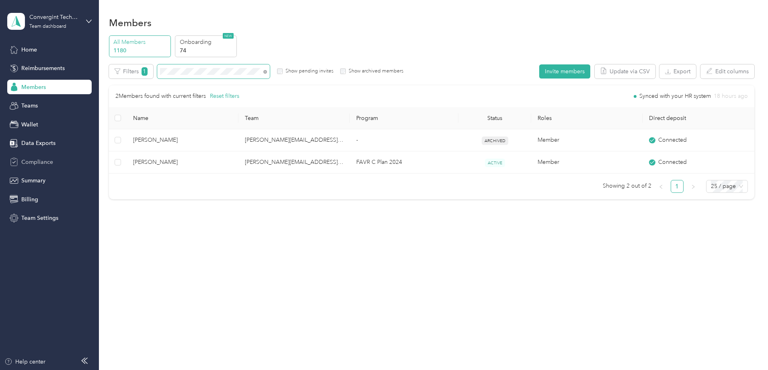
click at [38, 164] on span "Compliance" at bounding box center [37, 162] width 32 height 8
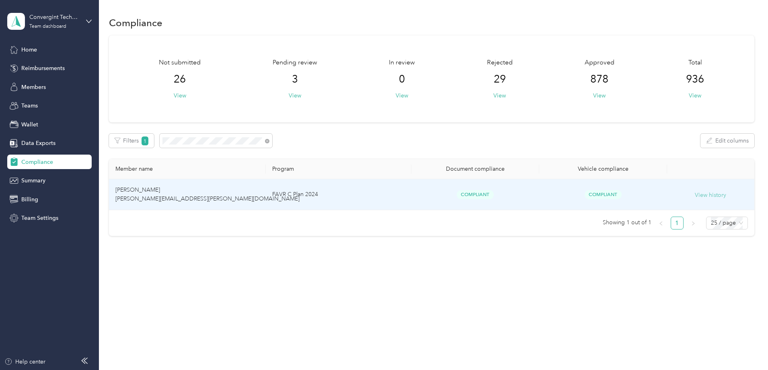
click at [695, 195] on button "View history" at bounding box center [710, 195] width 31 height 9
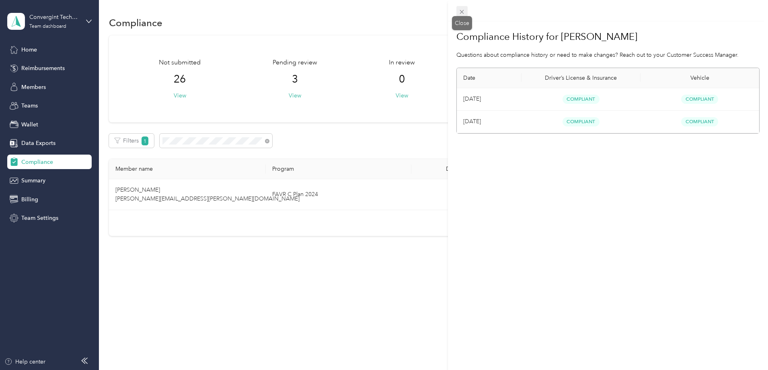
click at [464, 10] on icon at bounding box center [462, 11] width 7 height 7
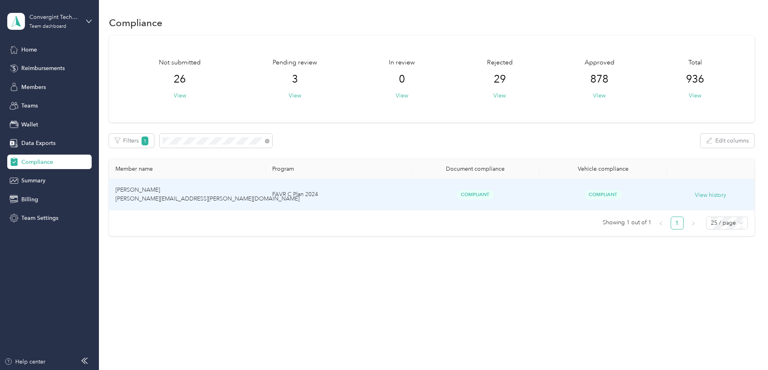
click at [307, 194] on td "FAVR C Plan 2024" at bounding box center [338, 194] width 145 height 31
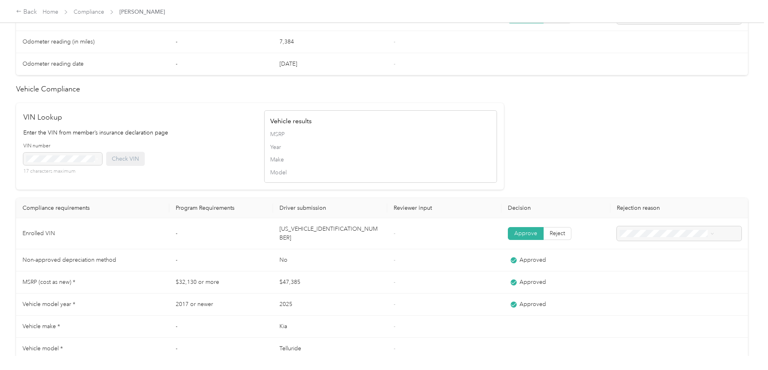
scroll to position [669, 0]
